Goal: Task Accomplishment & Management: Use online tool/utility

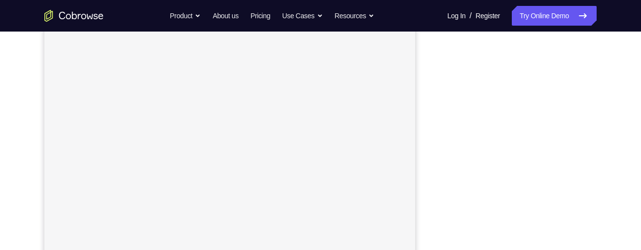
scroll to position [157, 0]
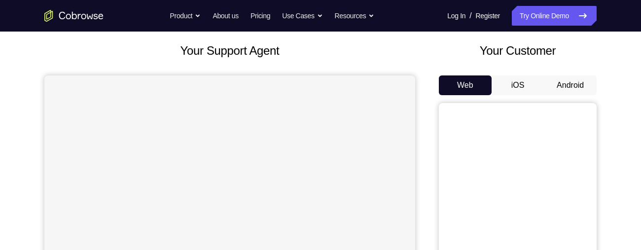
scroll to position [52, 0]
click at [576, 83] on button "Android" at bounding box center [570, 86] width 53 height 20
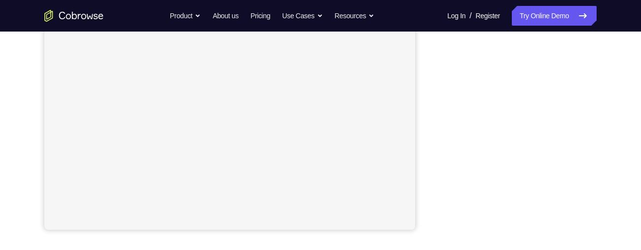
scroll to position [228, 0]
click at [610, 159] on div "Your Support Agent Your Customer Web iOS Android Next Steps We’d be happy to gi…" at bounding box center [320, 129] width 631 height 650
